Goal: Task Accomplishment & Management: Manage account settings

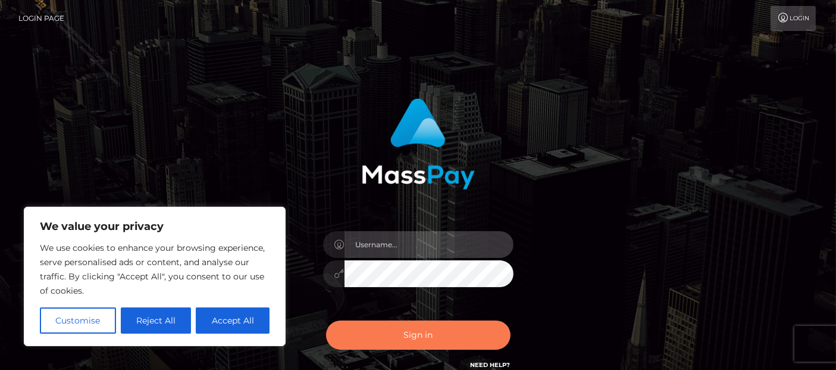
type input "Cyrus.Ace"
click at [421, 334] on button "Sign in" at bounding box center [418, 334] width 184 height 29
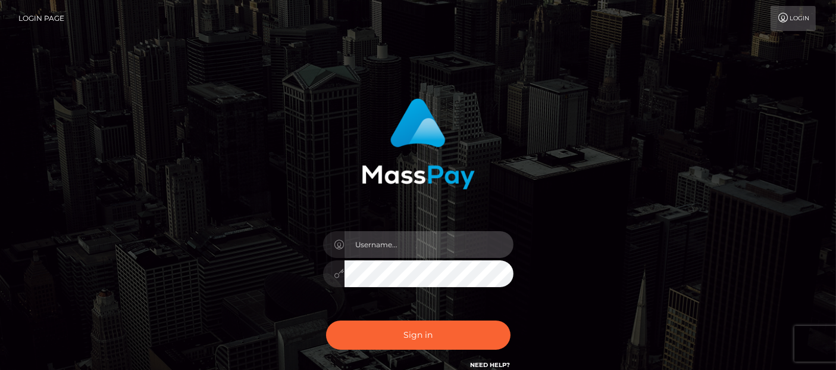
type input "[PERSON_NAME].Ace"
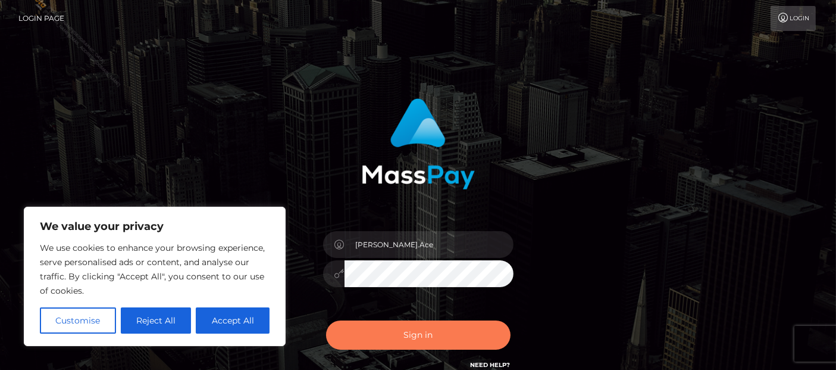
click at [415, 333] on button "Sign in" at bounding box center [418, 334] width 184 height 29
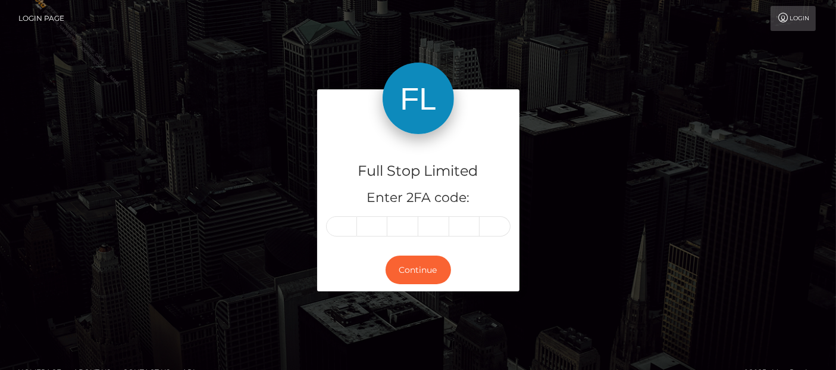
click at [341, 223] on input "text" at bounding box center [341, 226] width 31 height 20
type input "7"
type input "9"
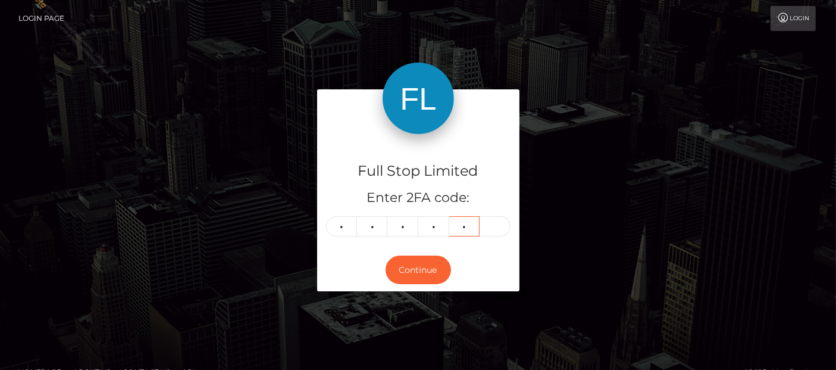
type input "6"
type input "1"
